Goal: Task Accomplishment & Management: Complete application form

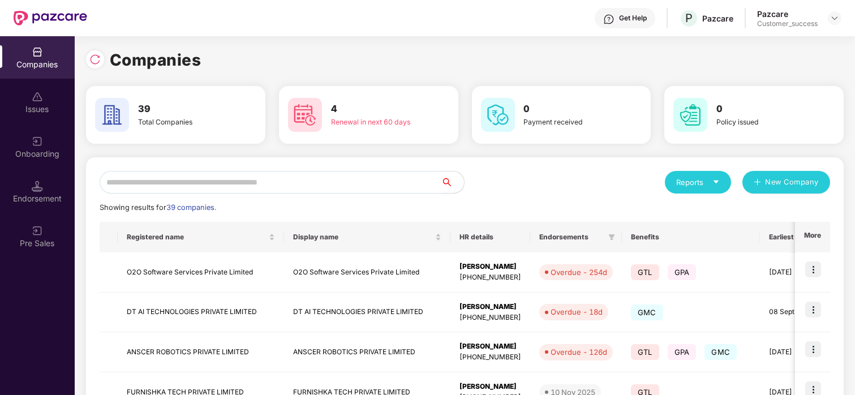
click at [163, 185] on input "text" at bounding box center [271, 182] width 342 height 23
type input "*"
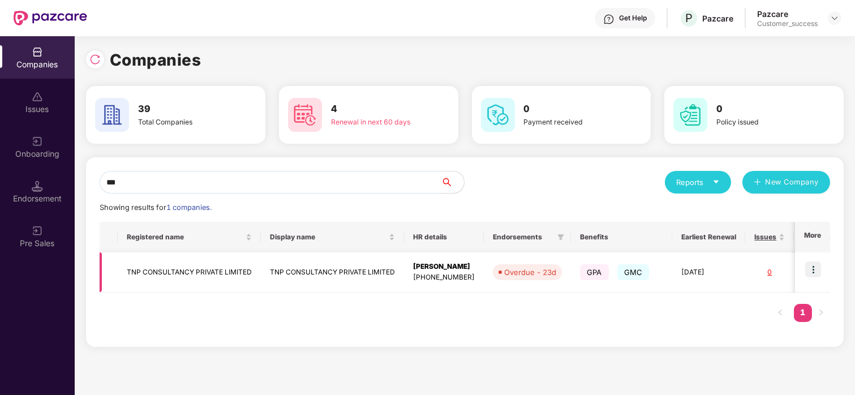
type input "***"
click at [810, 269] on img at bounding box center [813, 269] width 16 height 16
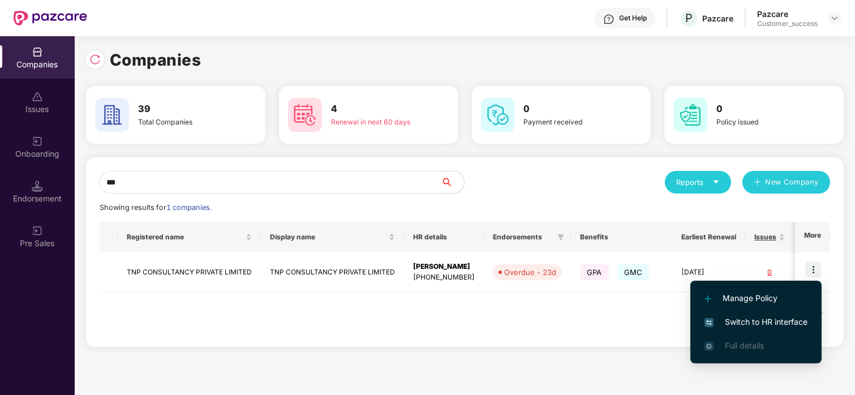
click at [732, 316] on span "Switch to HR interface" at bounding box center [755, 322] width 103 height 12
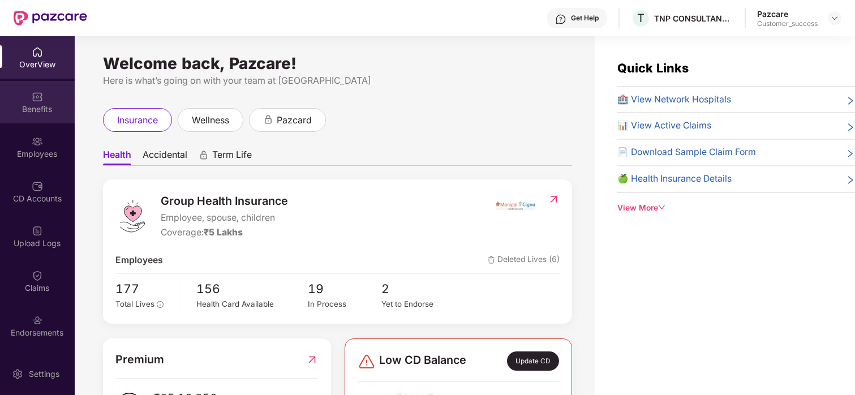
click at [36, 100] on img at bounding box center [37, 96] width 11 height 11
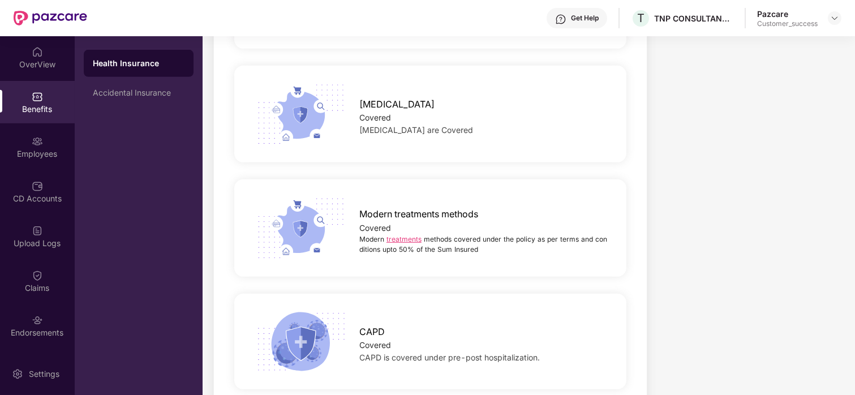
scroll to position [2022, 0]
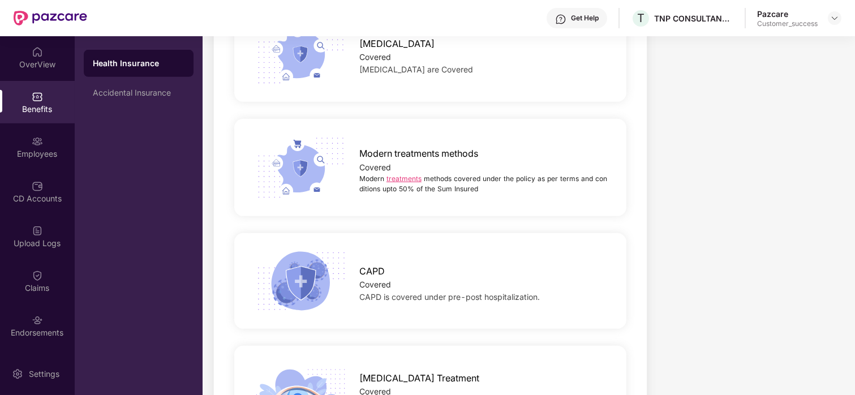
click at [410, 174] on link "treatments" at bounding box center [403, 178] width 35 height 8
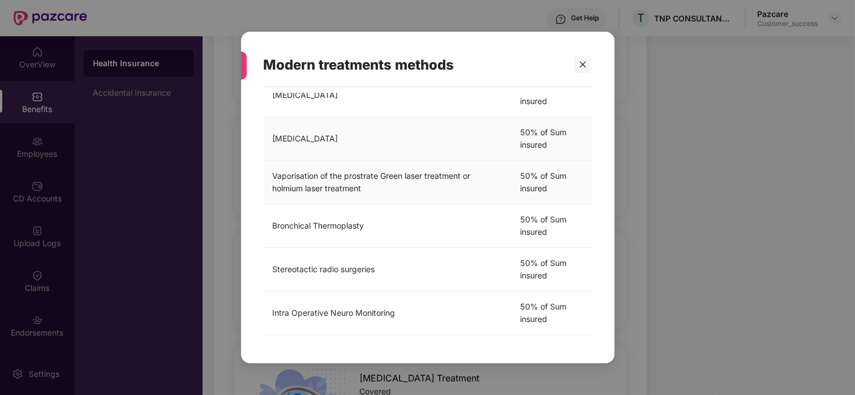
scroll to position [350, 0]
click at [583, 72] on div at bounding box center [582, 64] width 17 height 17
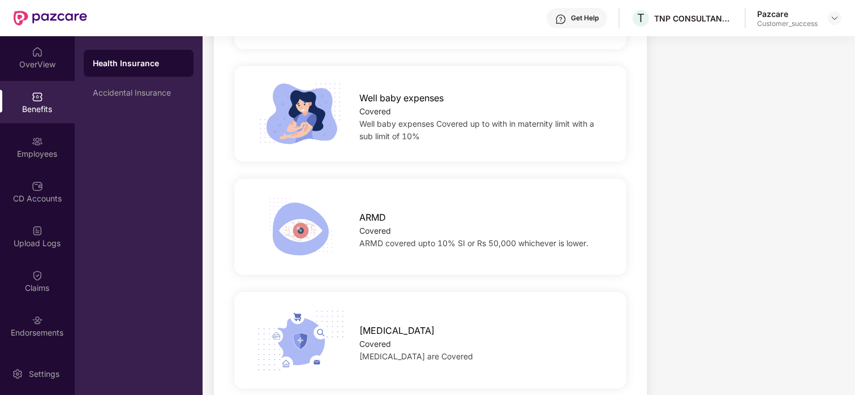
scroll to position [1734, 0]
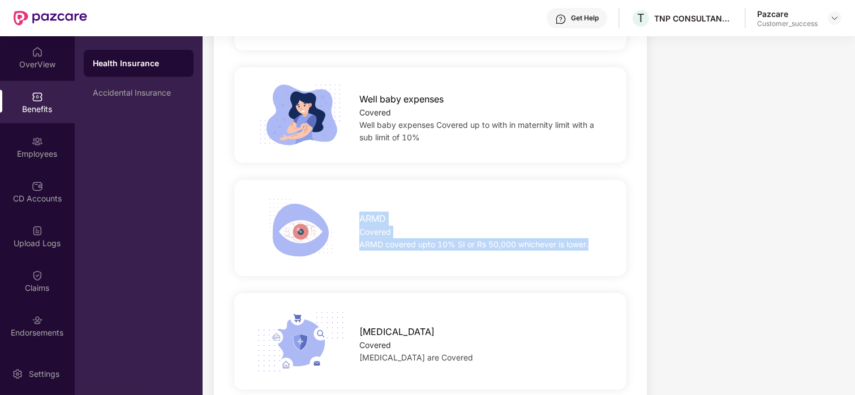
drag, startPoint x: 359, startPoint y: 206, endPoint x: 596, endPoint y: 259, distance: 243.4
click at [596, 259] on div "ARMD Covered ARMD covered upto 10% SI or Rs 50,000 whichever is lower." at bounding box center [430, 228] width 392 height 96
copy div "ARMD Covered ARMD covered upto 10% SI or Rs 50,000 whichever is lower."
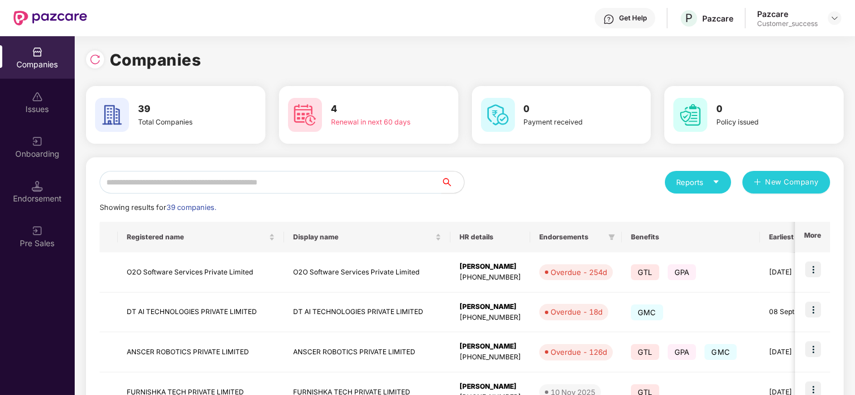
click at [158, 179] on input "text" at bounding box center [271, 182] width 342 height 23
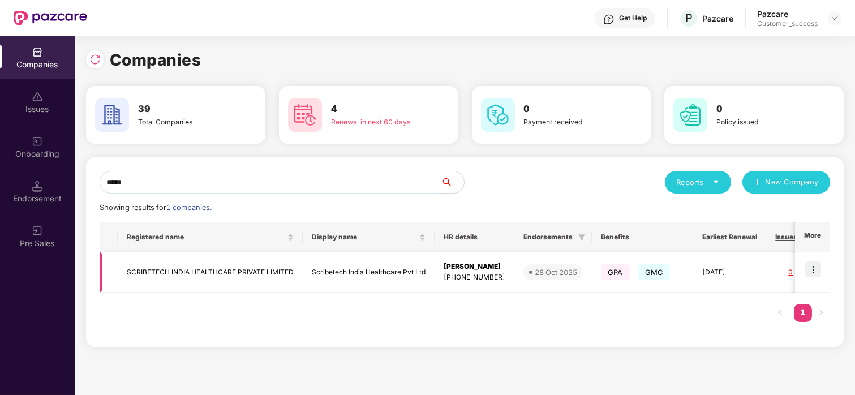
type input "*****"
click at [812, 263] on img at bounding box center [813, 269] width 16 height 16
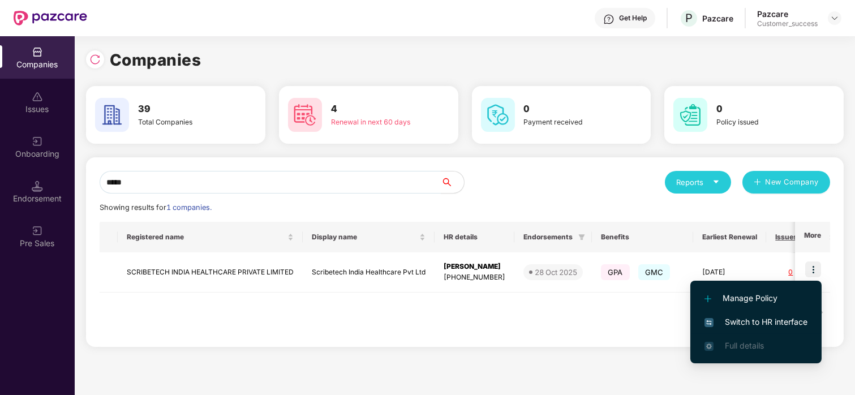
click at [728, 317] on span "Switch to HR interface" at bounding box center [755, 322] width 103 height 12
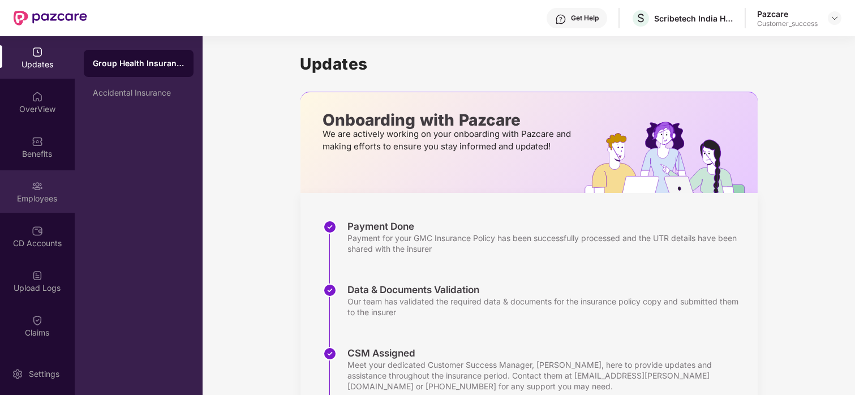
click at [57, 186] on div "Employees" at bounding box center [37, 191] width 75 height 42
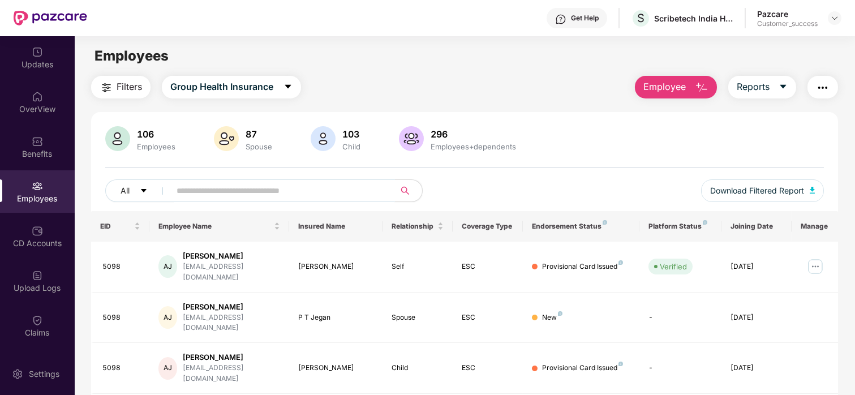
click at [209, 186] on input "text" at bounding box center [278, 190] width 203 height 17
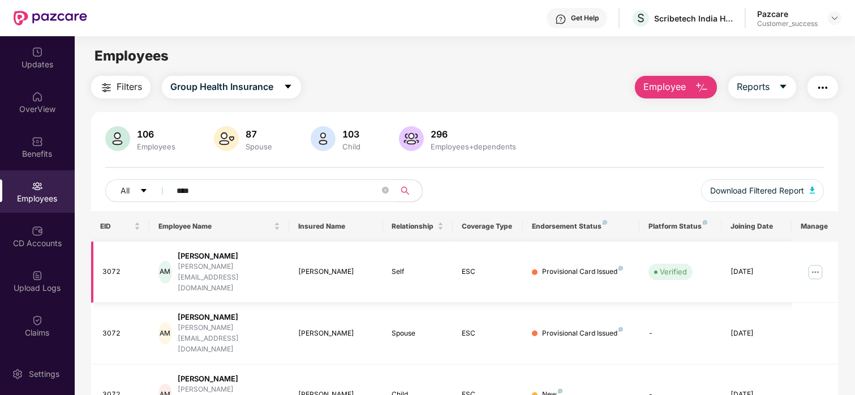
type input "****"
click at [818, 263] on img at bounding box center [815, 272] width 18 height 18
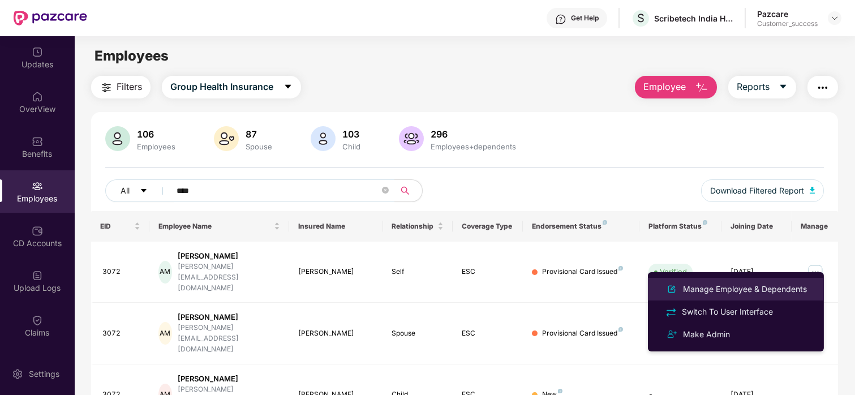
click at [738, 294] on div "Manage Employee & Dependents" at bounding box center [745, 289] width 128 height 12
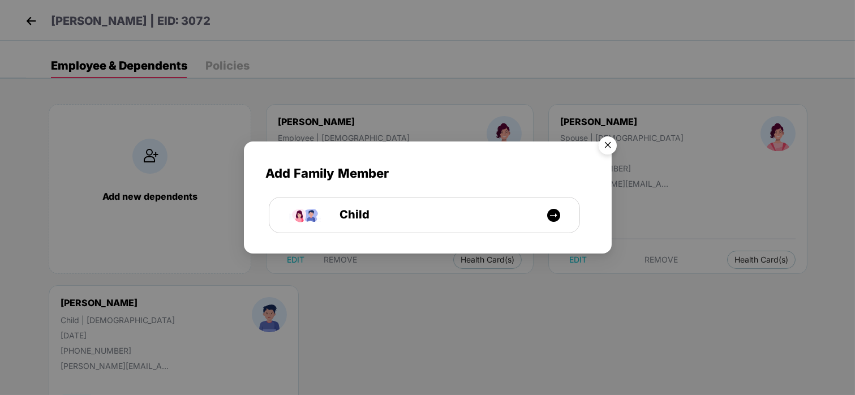
click at [607, 147] on img "Close" at bounding box center [608, 147] width 32 height 32
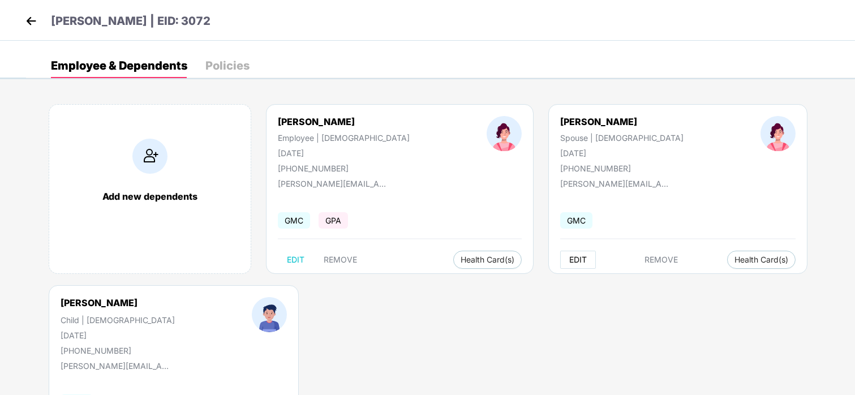
click at [569, 264] on span "EDIT" at bounding box center [578, 259] width 18 height 9
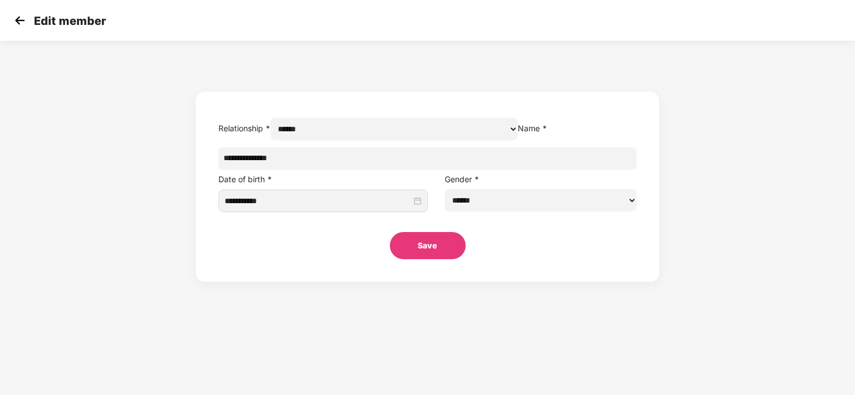
click at [466, 212] on select "****** **** ******" at bounding box center [541, 200] width 192 height 23
select select "****"
click at [445, 212] on select "****** **** ******" at bounding box center [541, 200] width 192 height 23
click at [420, 259] on button "Save" at bounding box center [428, 245] width 76 height 27
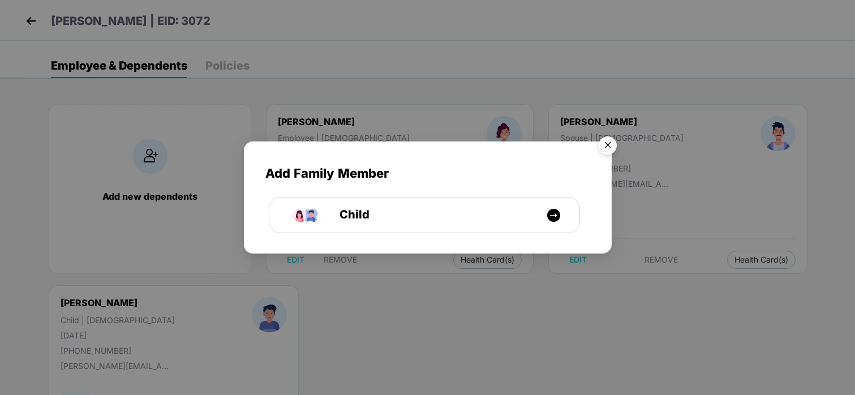
click at [609, 144] on img "Close" at bounding box center [608, 147] width 32 height 32
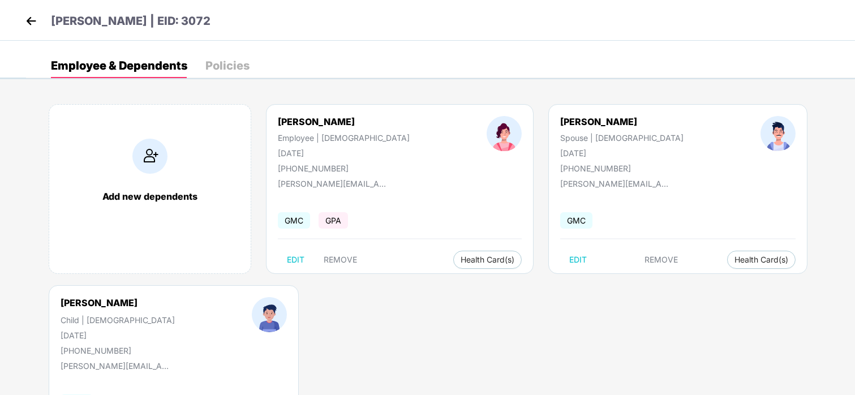
click at [36, 20] on img at bounding box center [31, 20] width 17 height 17
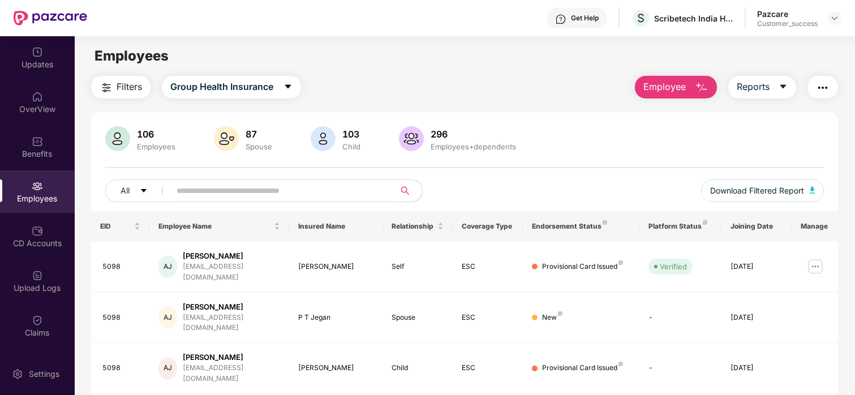
click at [209, 191] on input "text" at bounding box center [278, 190] width 203 height 17
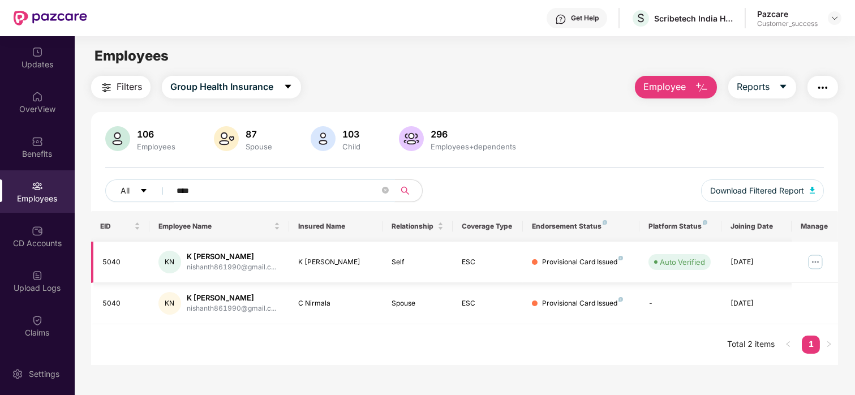
type input "****"
click at [811, 256] on img at bounding box center [815, 262] width 18 height 18
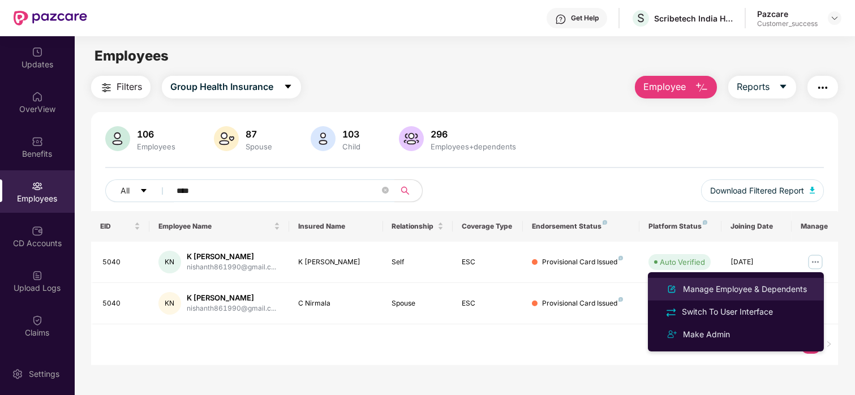
click at [764, 283] on div "Manage Employee & Dependents" at bounding box center [745, 289] width 128 height 12
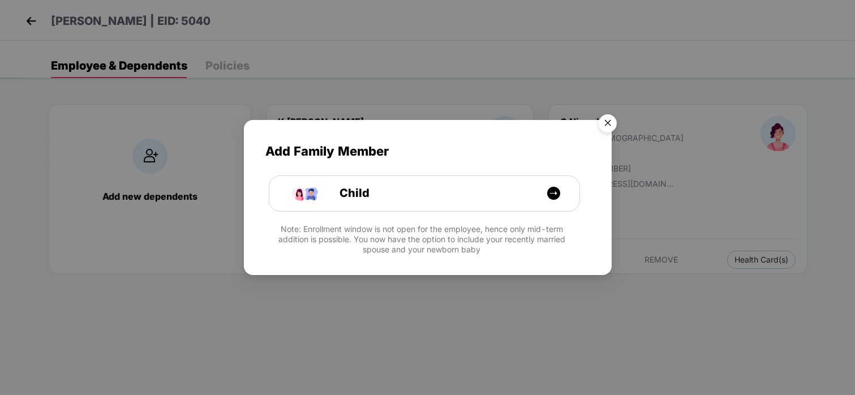
click at [598, 128] on img "Close" at bounding box center [608, 125] width 32 height 32
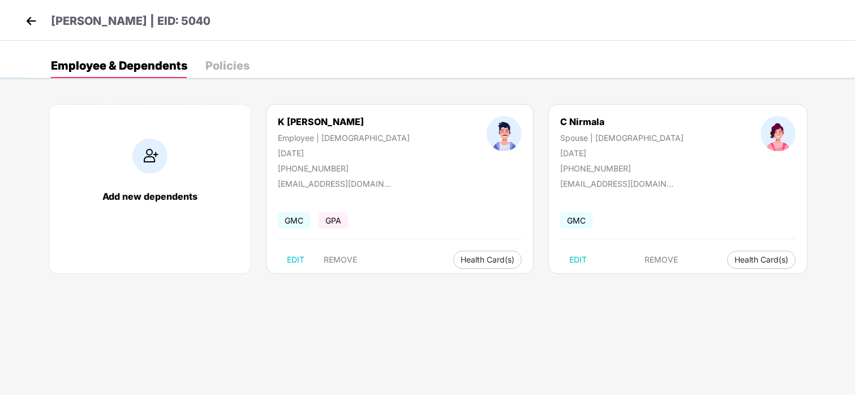
click at [26, 27] on img at bounding box center [31, 20] width 17 height 17
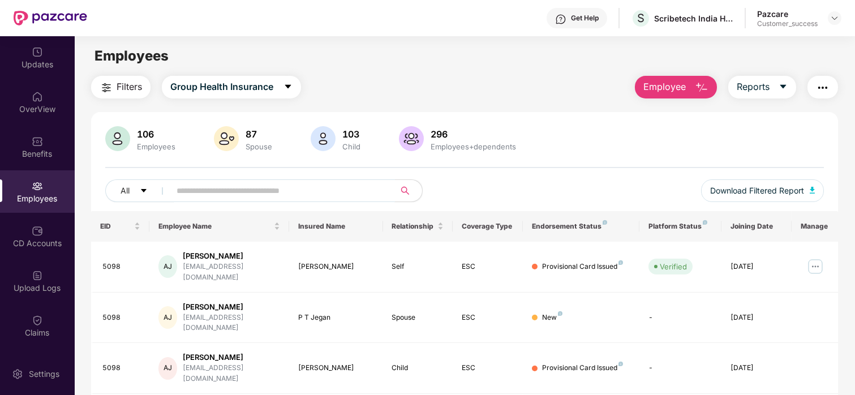
click at [166, 184] on span at bounding box center [279, 190] width 232 height 23
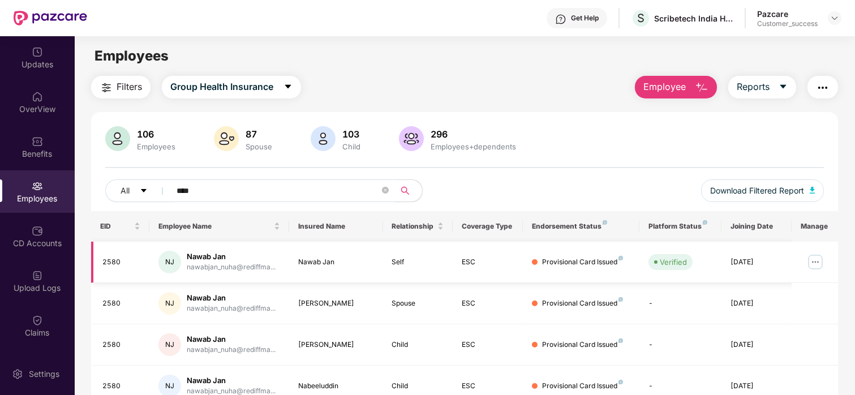
type input "****"
click at [811, 266] on img at bounding box center [815, 262] width 18 height 18
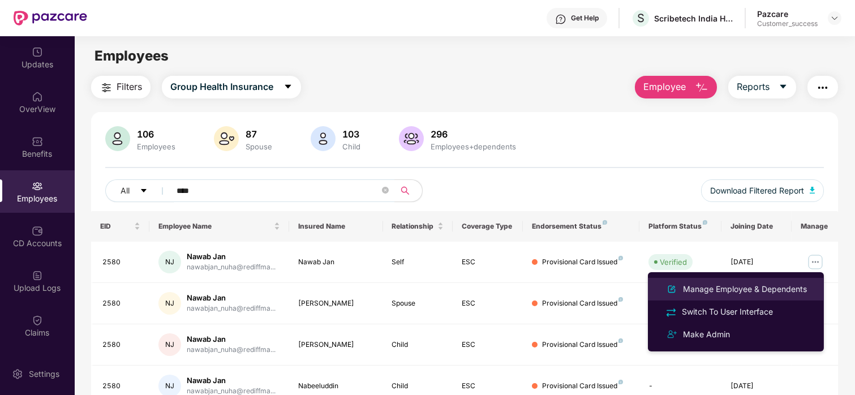
click at [759, 282] on div "Manage Employee & Dependents" at bounding box center [736, 289] width 147 height 14
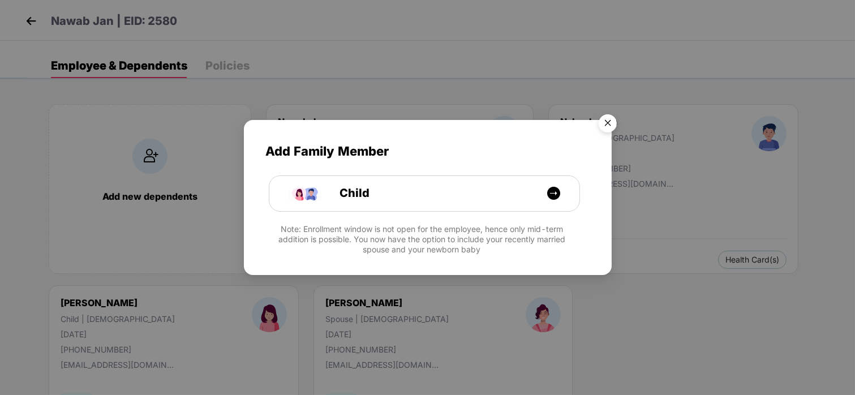
click at [612, 118] on img "Close" at bounding box center [608, 125] width 32 height 32
click at [611, 126] on img "Close" at bounding box center [608, 125] width 32 height 32
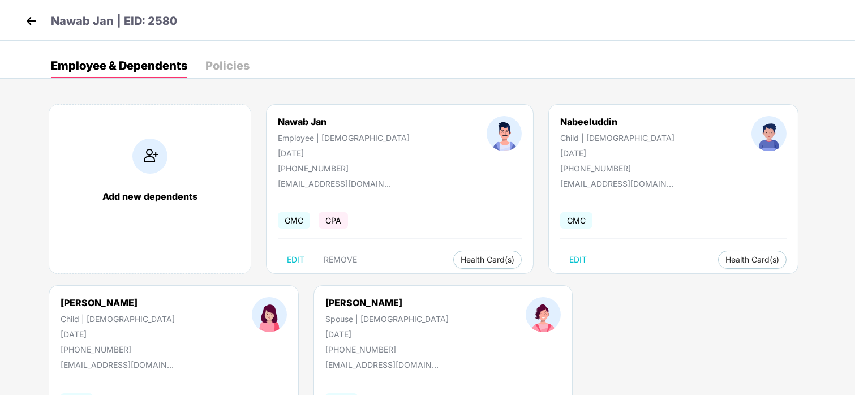
click at [26, 12] on img at bounding box center [31, 20] width 17 height 17
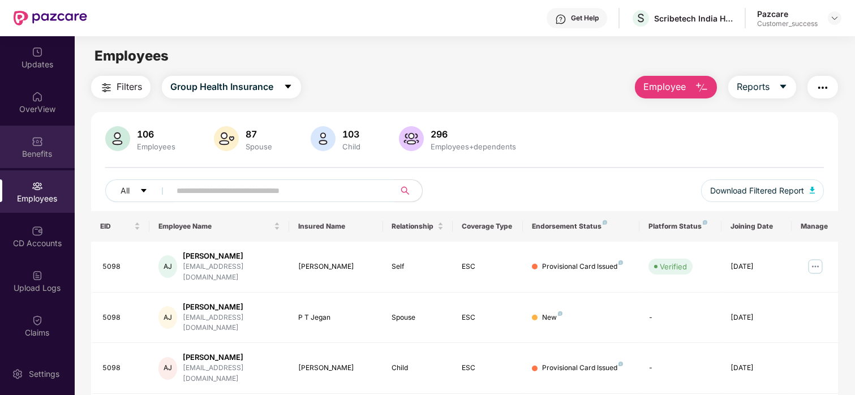
click at [28, 149] on div "Benefits" at bounding box center [37, 153] width 75 height 11
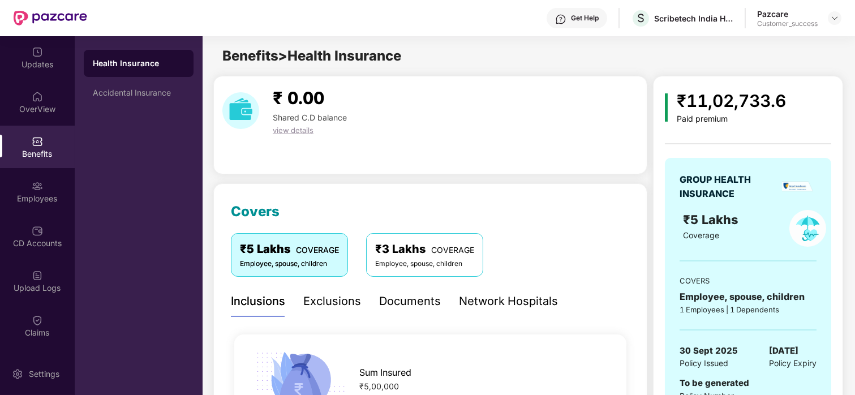
click at [522, 302] on div "Network Hospitals" at bounding box center [508, 302] width 99 height 18
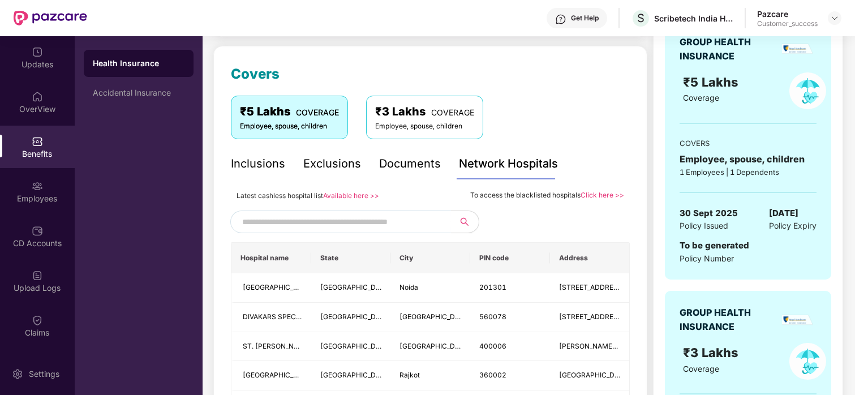
scroll to position [152, 0]
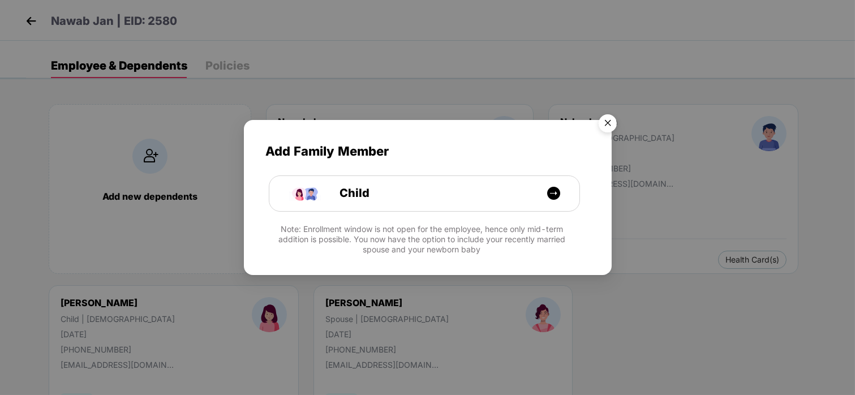
click at [600, 133] on img "Close" at bounding box center [608, 125] width 32 height 32
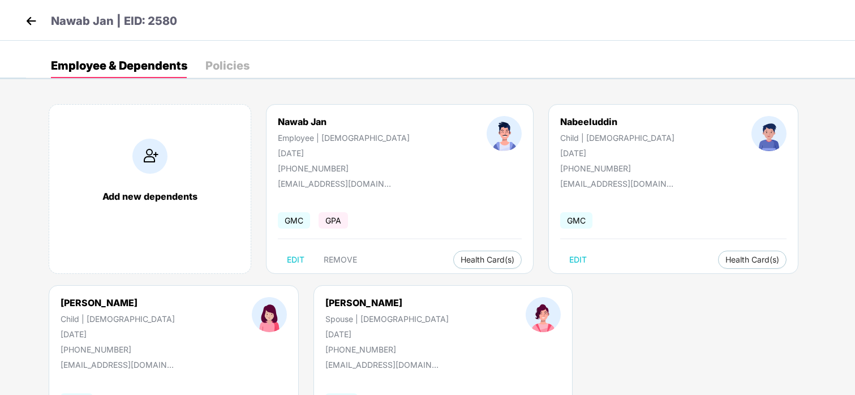
drag, startPoint x: 19, startPoint y: 22, endPoint x: 31, endPoint y: 21, distance: 11.9
click at [31, 21] on div "Nawab Jan | EID: 2580" at bounding box center [427, 20] width 855 height 41
click at [31, 21] on img at bounding box center [31, 20] width 17 height 17
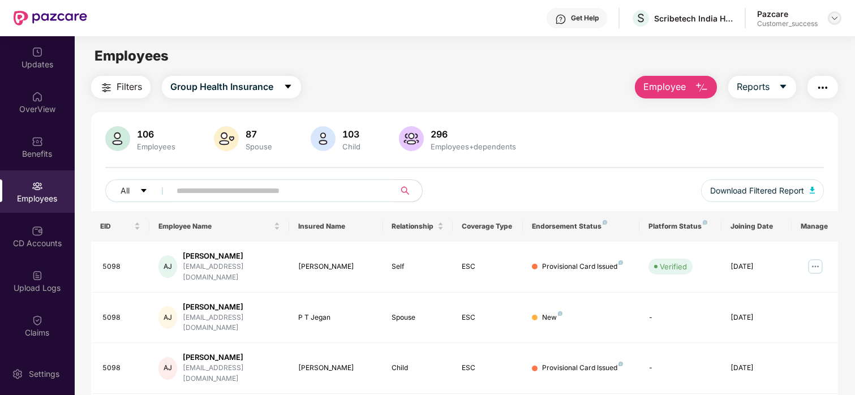
click at [831, 14] on img at bounding box center [834, 18] width 9 height 9
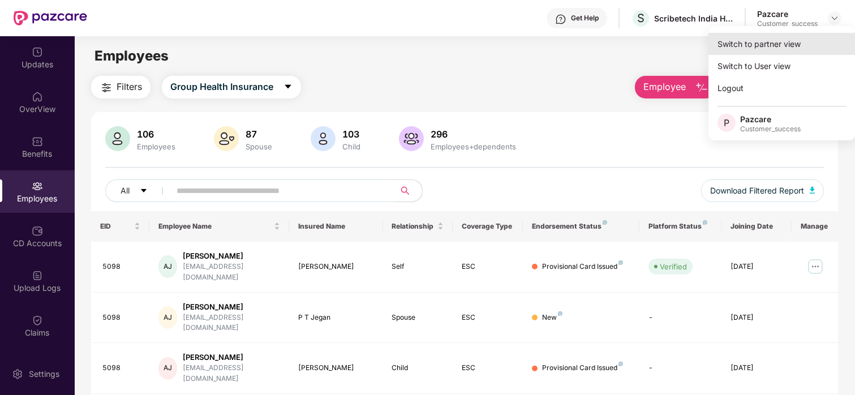
click at [770, 41] on div "Switch to partner view" at bounding box center [781, 44] width 147 height 22
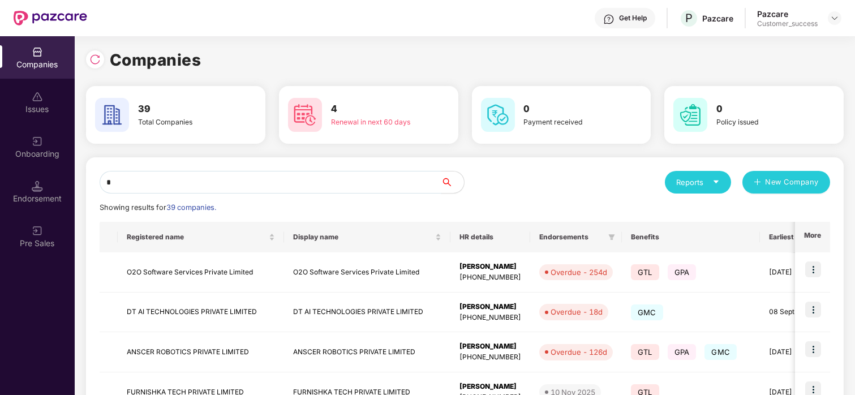
click at [268, 185] on input "*" at bounding box center [271, 182] width 342 height 23
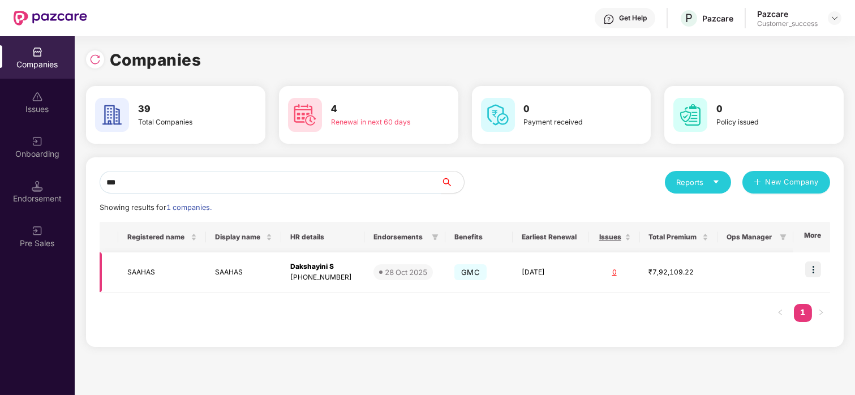
type input "***"
click at [814, 268] on img at bounding box center [813, 269] width 16 height 16
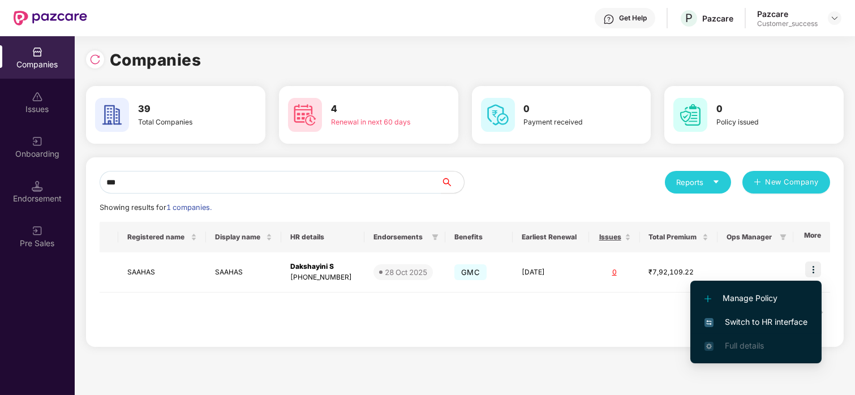
click at [731, 321] on span "Switch to HR interface" at bounding box center [755, 322] width 103 height 12
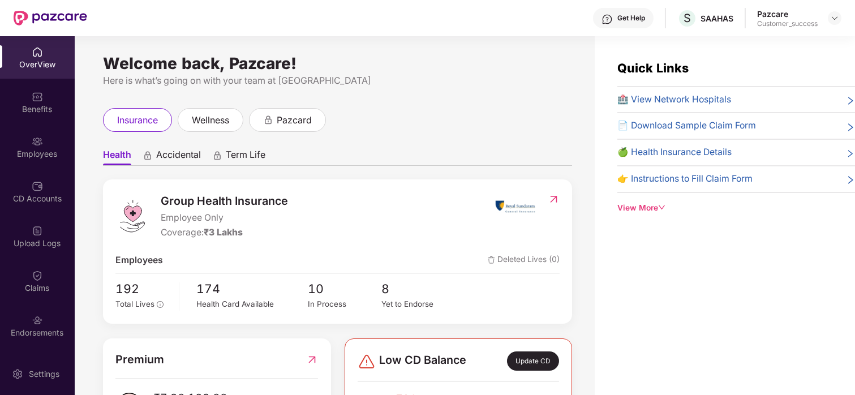
click at [43, 139] on div "Employees" at bounding box center [37, 147] width 75 height 42
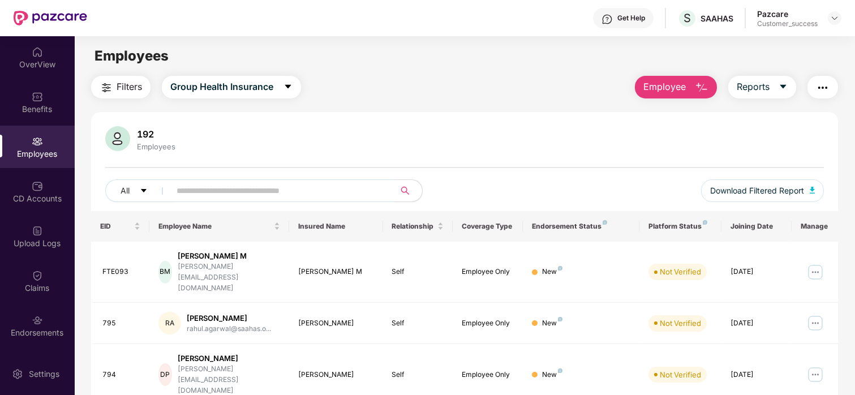
click at [660, 85] on span "Employee" at bounding box center [664, 87] width 42 height 14
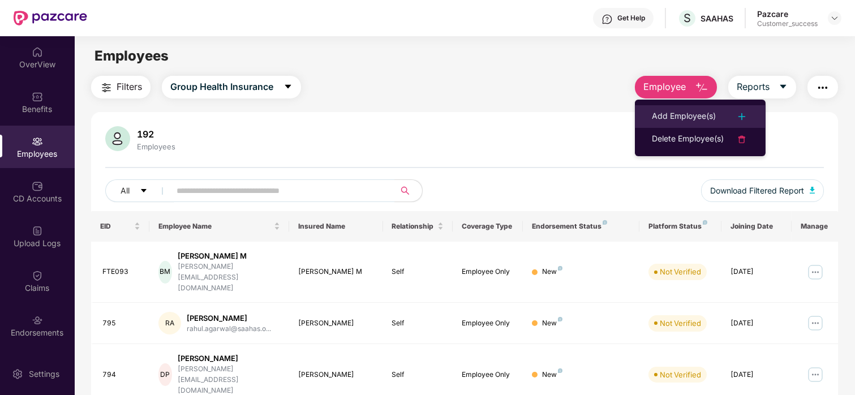
click at [683, 110] on div "Add Employee(s)" at bounding box center [684, 117] width 64 height 14
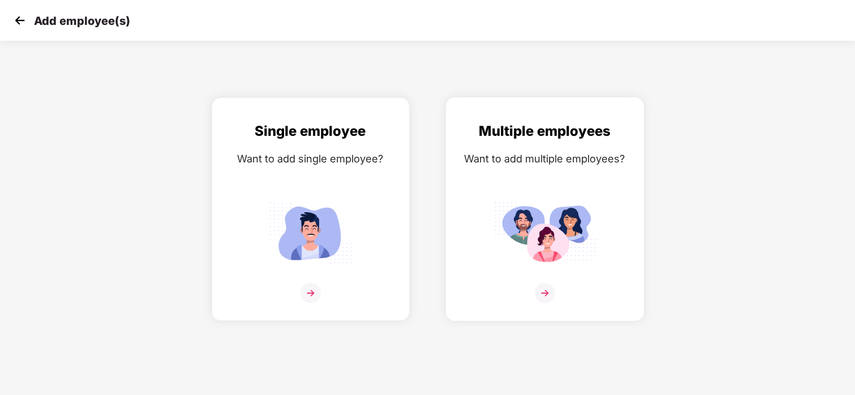
click at [562, 180] on div "Multiple employees Want to add multiple employees?" at bounding box center [545, 219] width 174 height 197
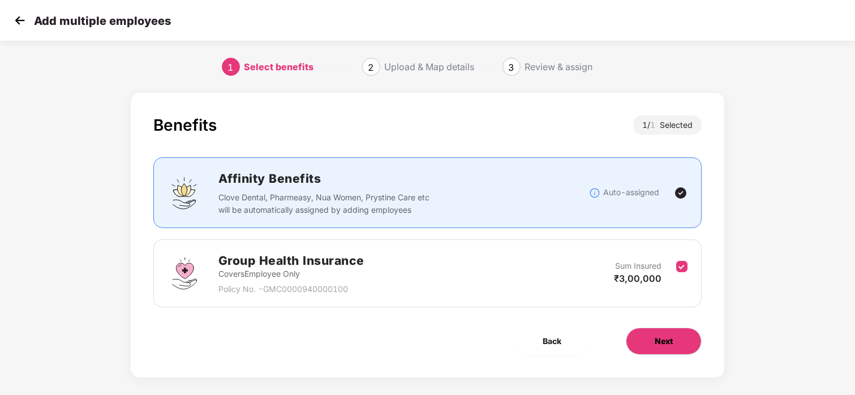
click at [686, 347] on button "Next" at bounding box center [664, 341] width 76 height 27
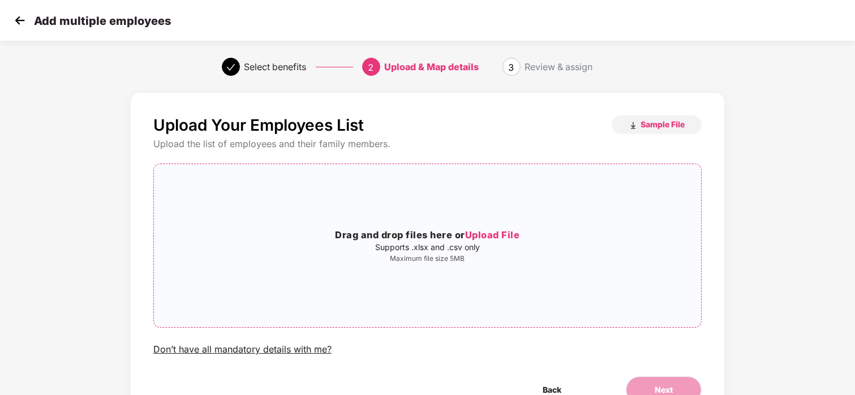
click at [489, 240] on span "Upload File" at bounding box center [492, 234] width 55 height 11
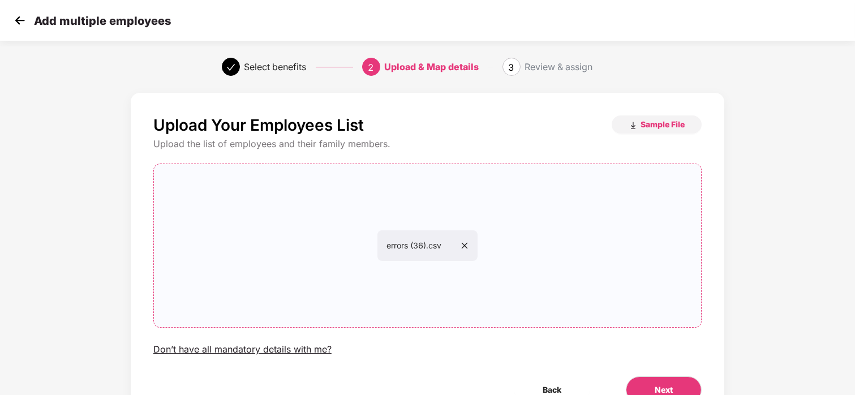
scroll to position [59, 0]
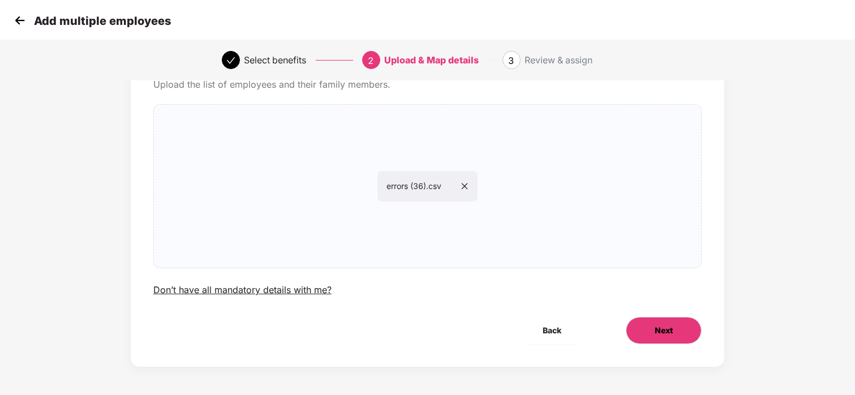
click at [658, 329] on span "Next" at bounding box center [664, 330] width 18 height 12
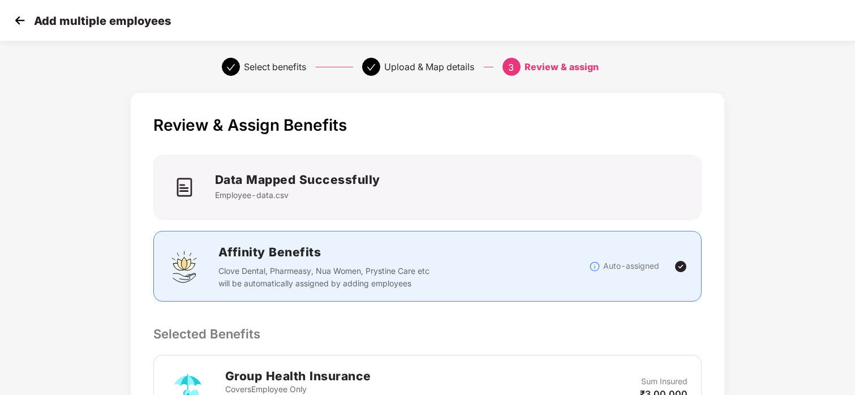
scroll to position [237, 0]
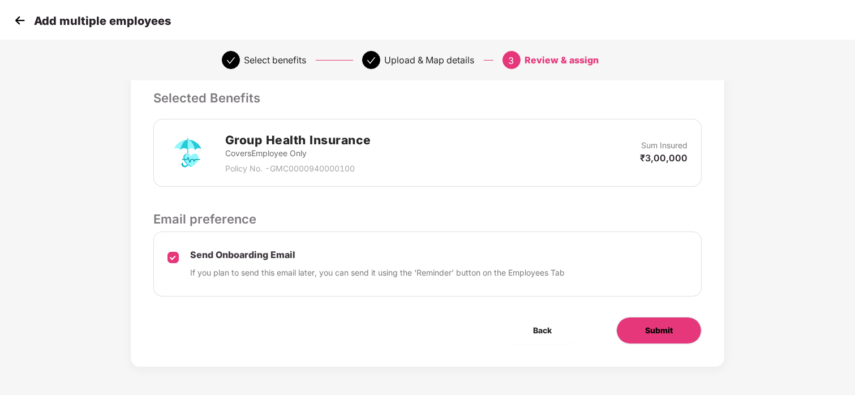
click at [675, 336] on button "Submit" at bounding box center [658, 330] width 85 height 27
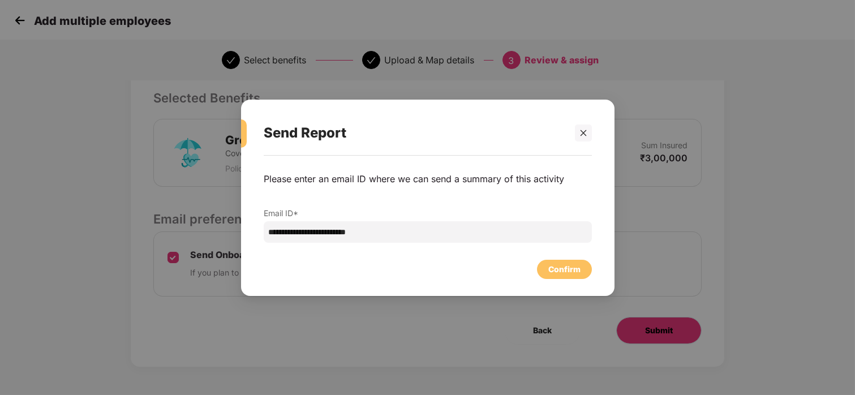
scroll to position [0, 0]
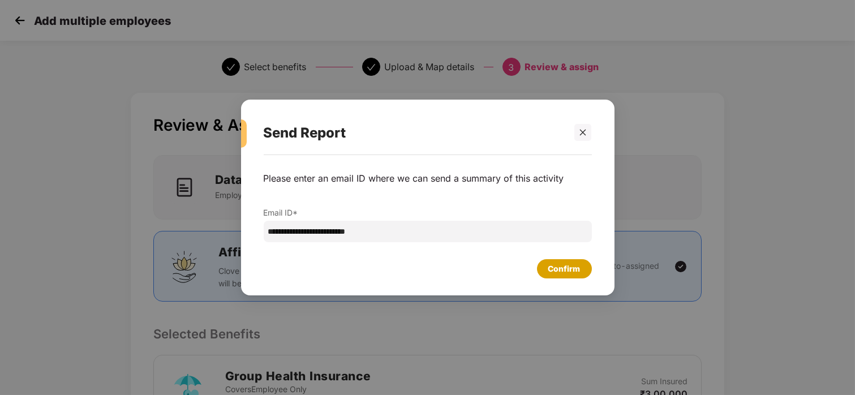
click at [558, 272] on div "Confirm" at bounding box center [564, 269] width 32 height 12
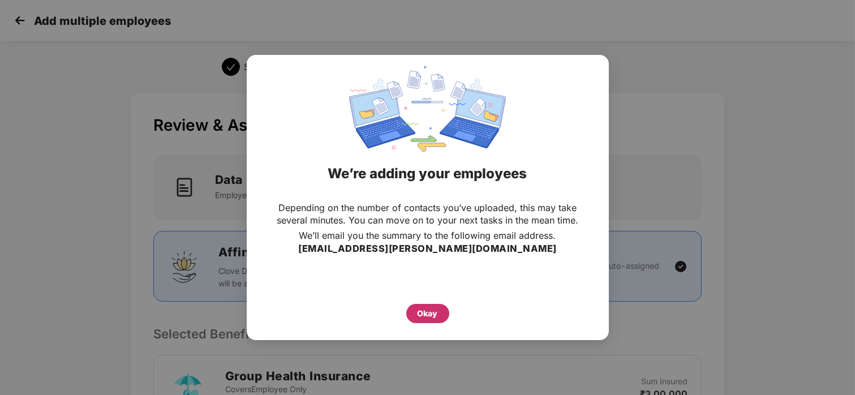
click at [428, 320] on div "Okay" at bounding box center [427, 313] width 43 height 19
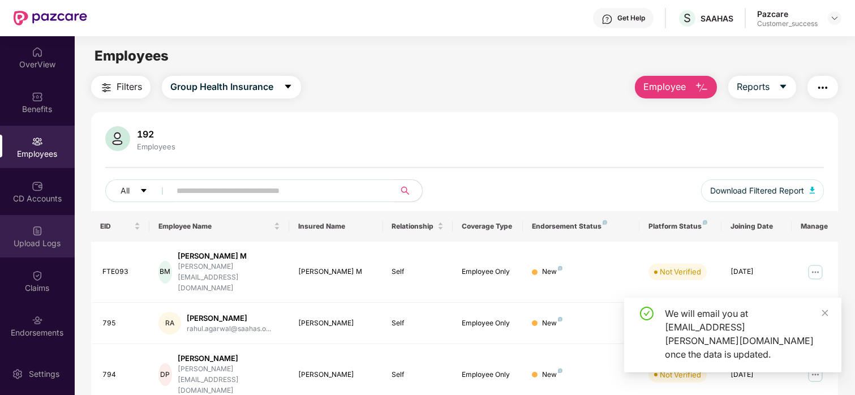
click at [11, 238] on div "Upload Logs" at bounding box center [37, 243] width 75 height 11
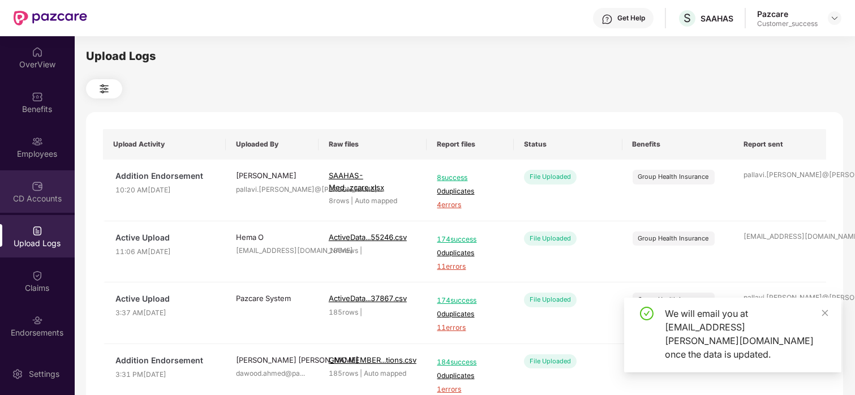
click at [14, 193] on div "CD Accounts" at bounding box center [37, 198] width 75 height 11
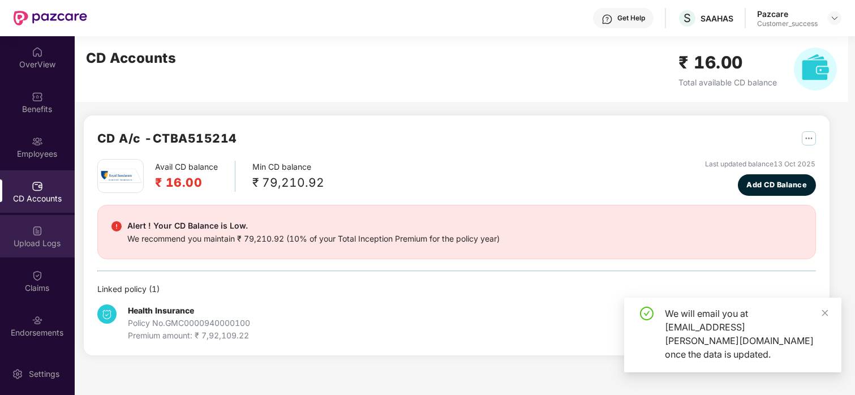
click at [51, 236] on div "Upload Logs" at bounding box center [37, 236] width 75 height 42
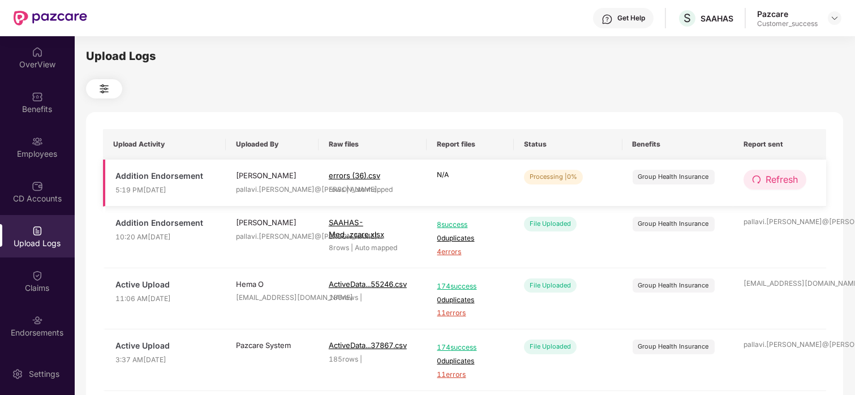
click at [775, 181] on span "Refresh" at bounding box center [782, 180] width 32 height 14
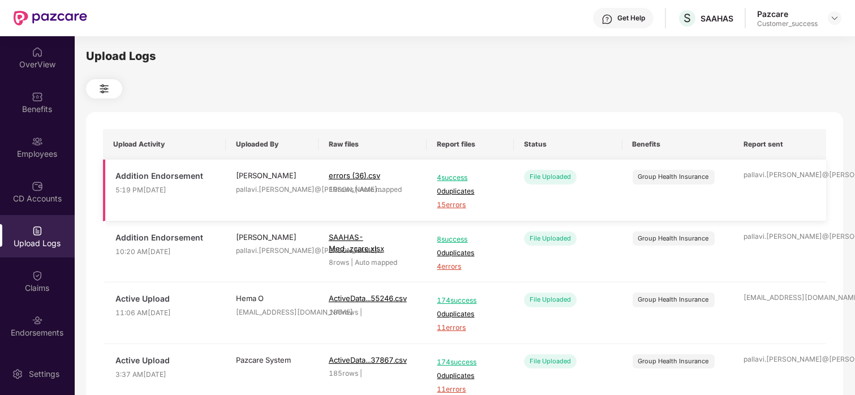
click at [461, 205] on span "15 errors" at bounding box center [470, 205] width 66 height 11
click at [42, 148] on div "Employees" at bounding box center [37, 153] width 75 height 11
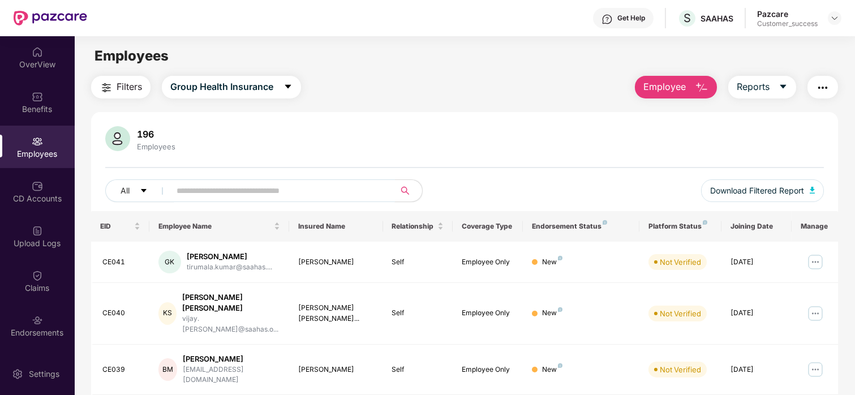
click at [213, 193] on input "text" at bounding box center [278, 190] width 203 height 17
paste input "*****"
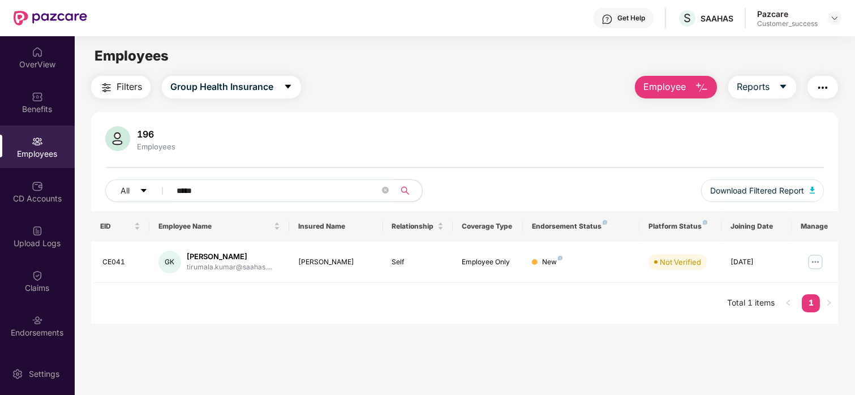
type input "*****"
